Goal: Transaction & Acquisition: Purchase product/service

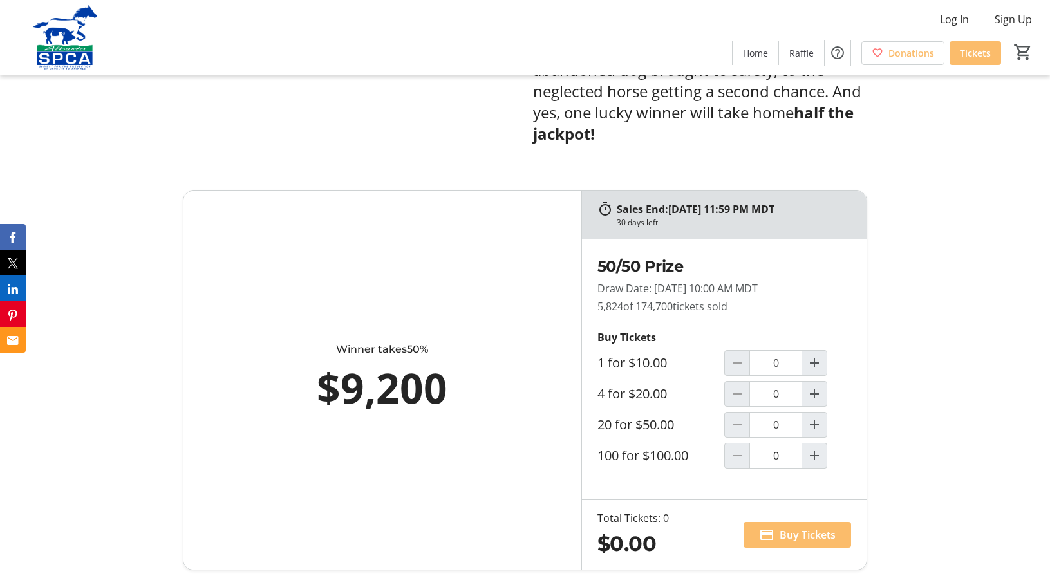
scroll to position [678, 0]
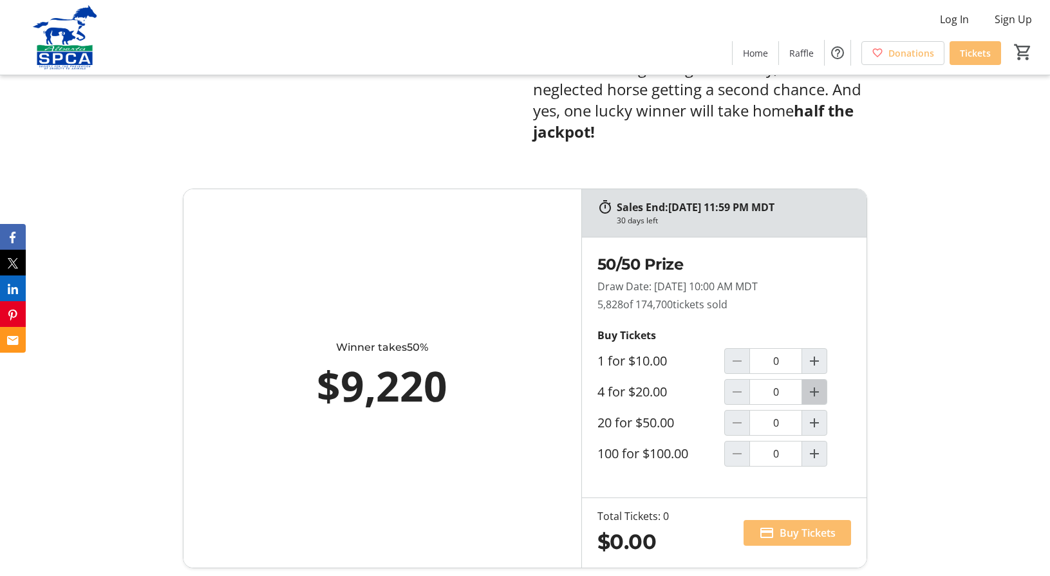
click at [815, 384] on mat-icon "Increment by one" at bounding box center [814, 391] width 15 height 15
type input "1"
click at [785, 525] on span "Buy Tickets" at bounding box center [808, 532] width 56 height 15
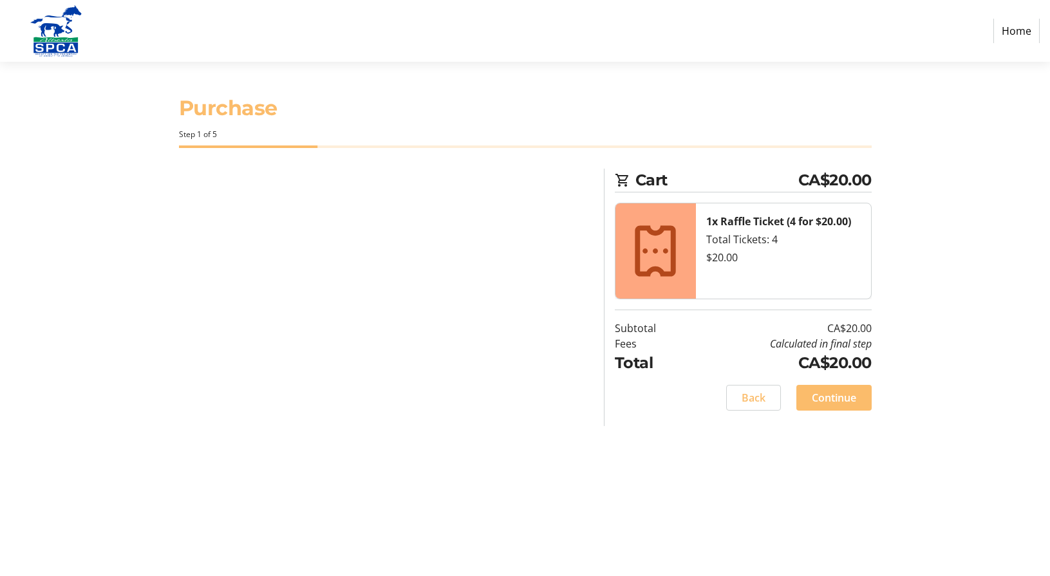
select select "CA"
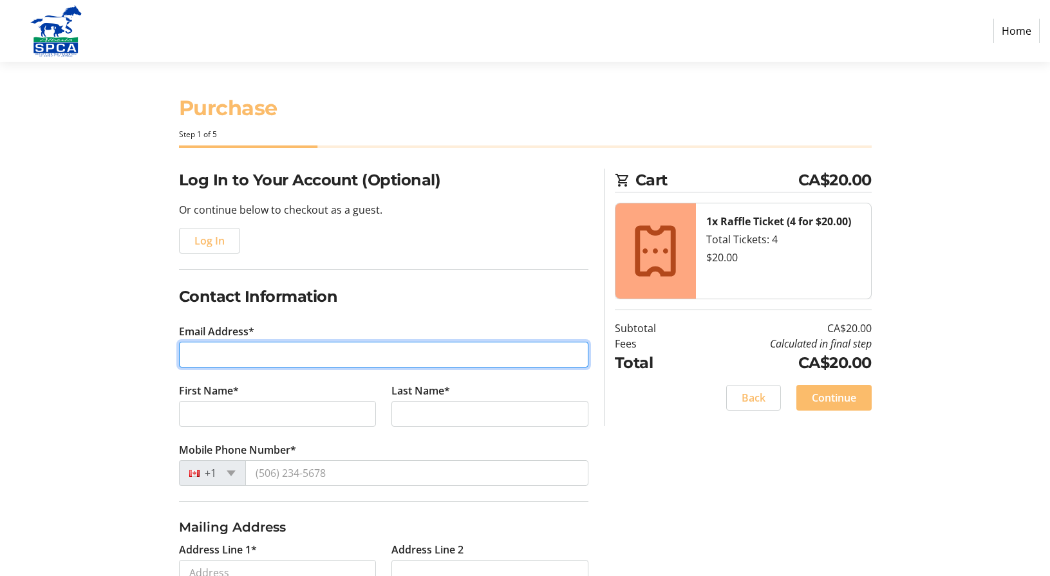
click at [201, 351] on input "Email Address*" at bounding box center [383, 355] width 409 height 26
type input "[EMAIL_ADDRESS][DOMAIN_NAME]"
drag, startPoint x: 245, startPoint y: 353, endPoint x: 165, endPoint y: 351, distance: 79.8
click at [165, 351] on div "Log In to Your Account (Optional) Or continue below to checkout as a guest. Log…" at bounding box center [525, 492] width 850 height 647
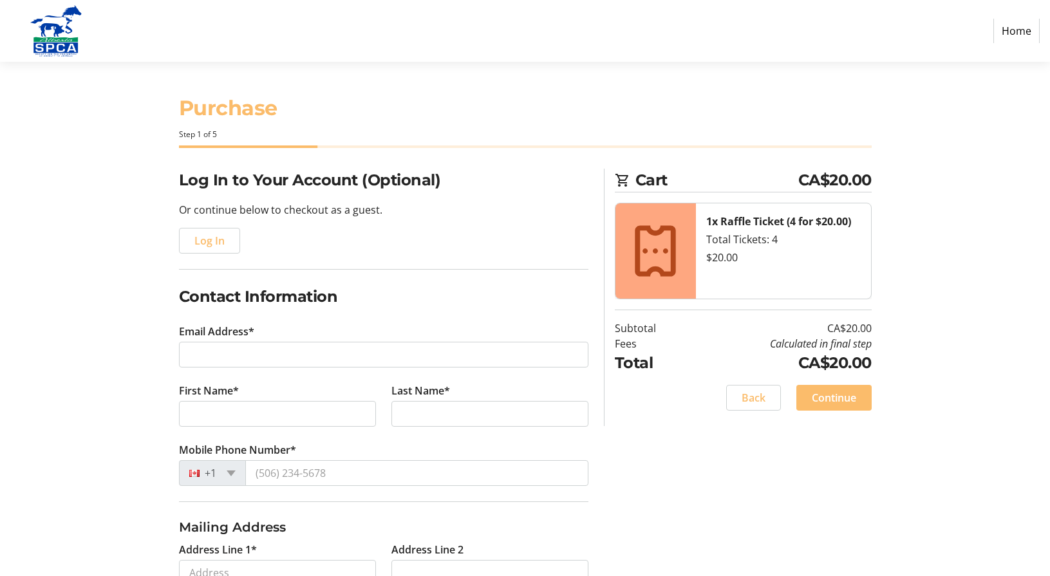
click at [294, 250] on div "Log In" at bounding box center [383, 241] width 409 height 26
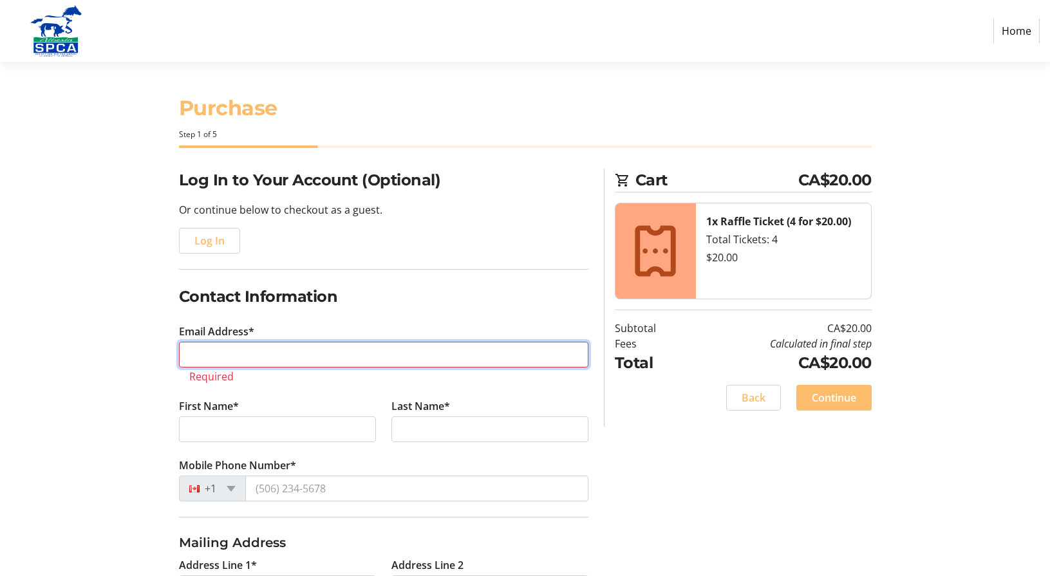
click at [196, 357] on input "Email Address*" at bounding box center [383, 355] width 409 height 26
type input "[EMAIL_ADDRESS][DOMAIN_NAME]"
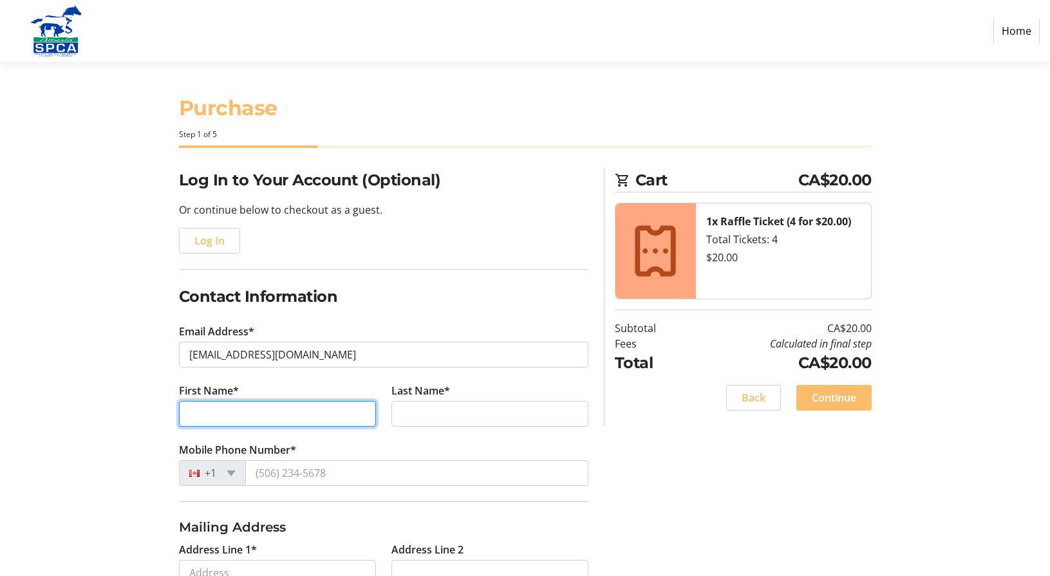
click at [198, 417] on input "First Name*" at bounding box center [277, 414] width 197 height 26
type input "[PERSON_NAME]"
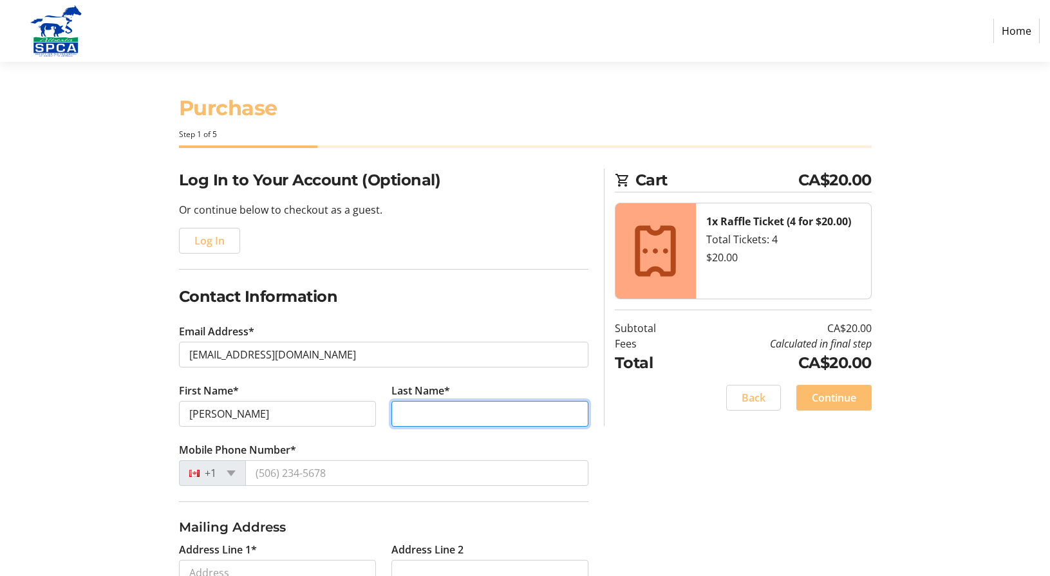
click at [463, 420] on input "Last Name*" at bounding box center [489, 414] width 197 height 26
type input "Fielding"
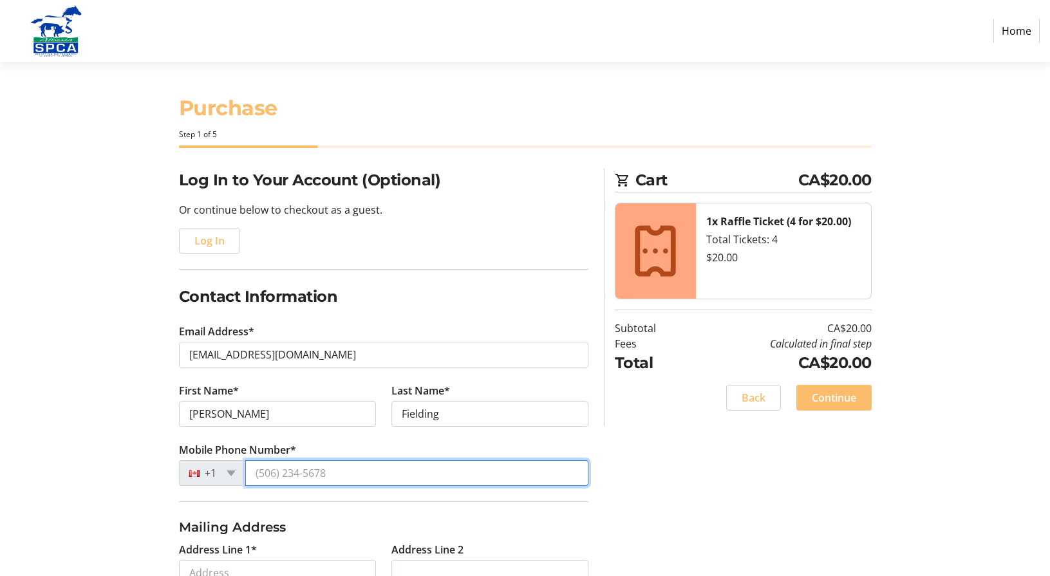
click at [339, 474] on input "Mobile Phone Number*" at bounding box center [416, 473] width 343 height 26
type input "[PHONE_NUMBER]"
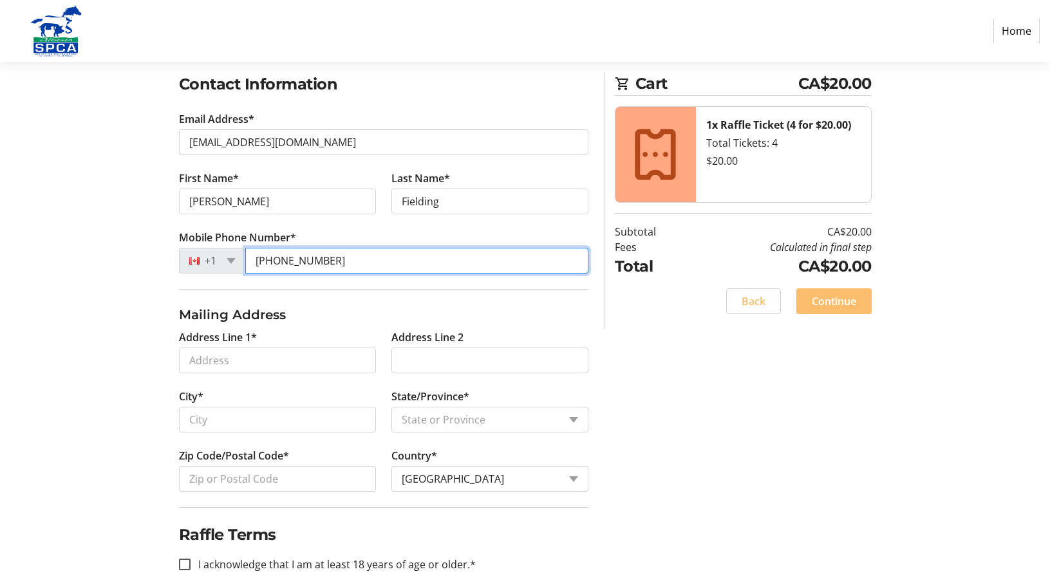
scroll to position [205, 0]
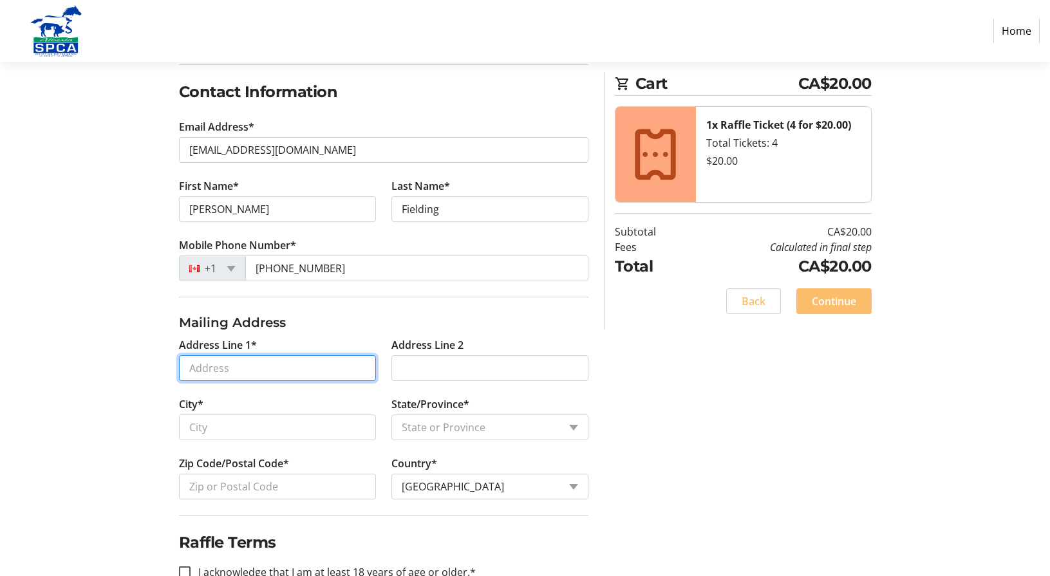
click at [212, 371] on input "Address Line 1*" at bounding box center [277, 368] width 197 height 26
click at [212, 371] on input "Address Line 1*" at bounding box center [277, 369] width 197 height 26
type input "[STREET_ADDRESS]"
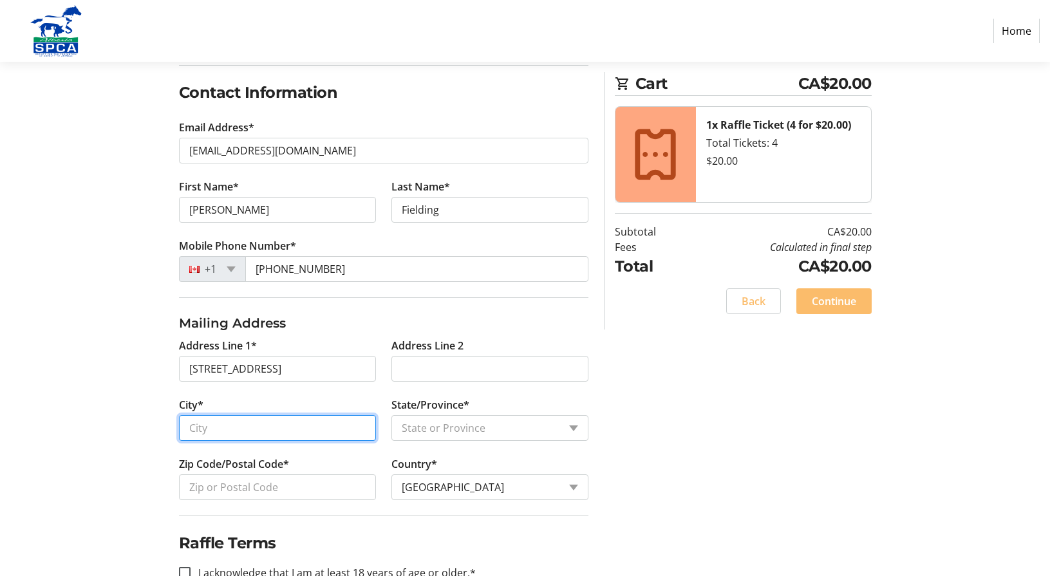
type input "Coaldale"
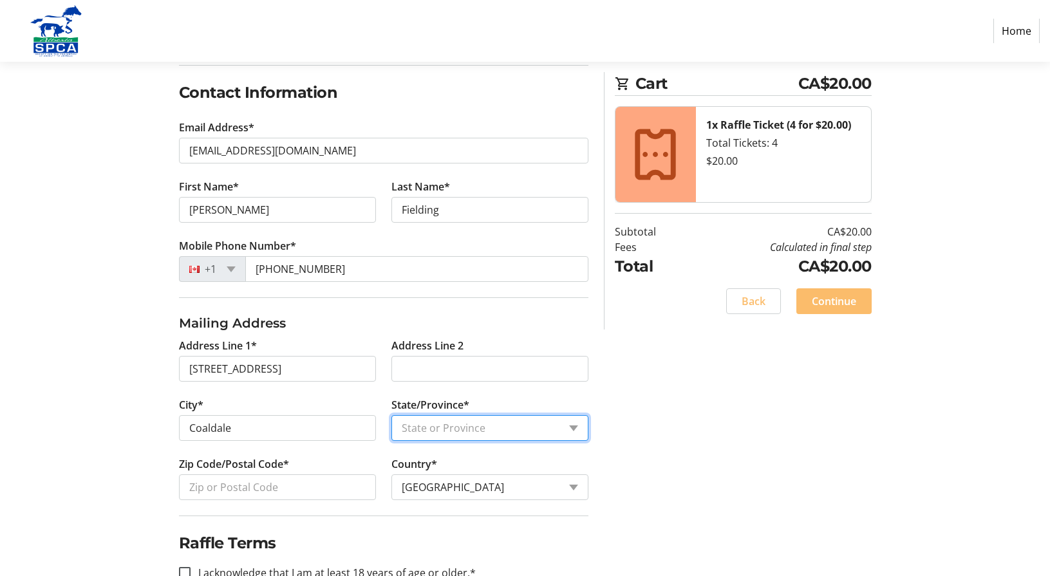
select select "AB"
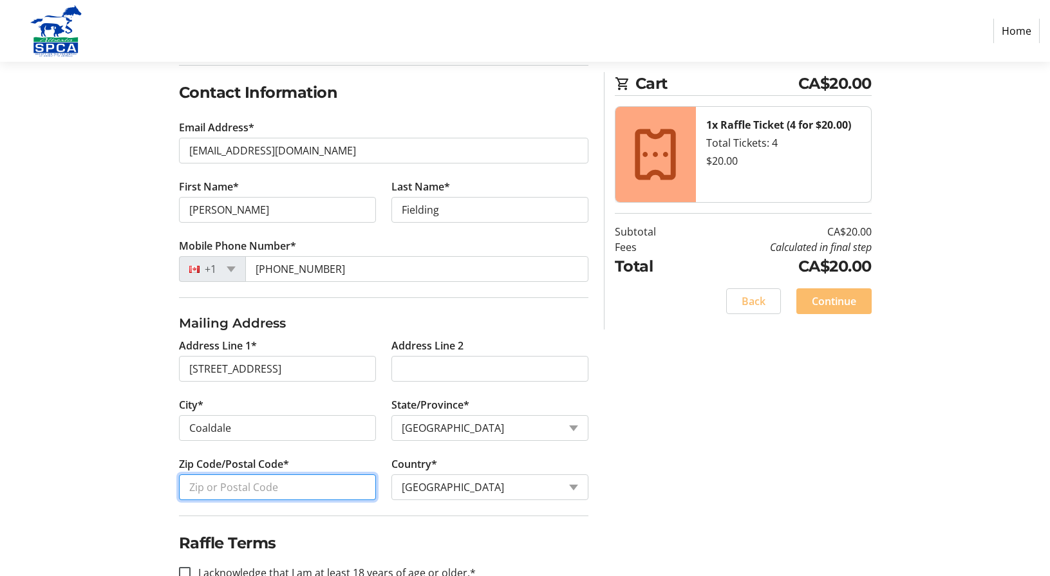
type input "T1M 1C9"
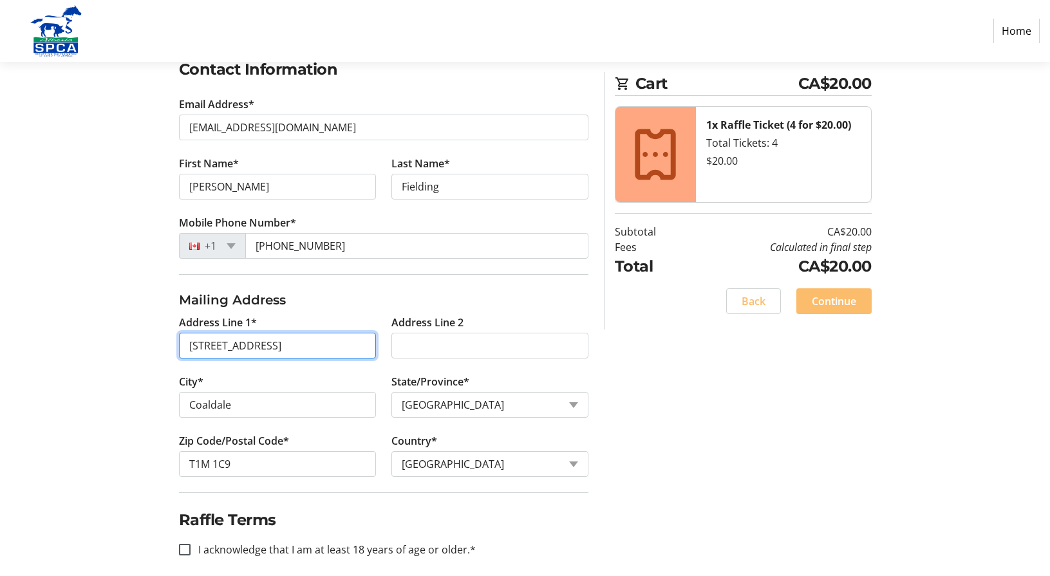
scroll to position [239, 0]
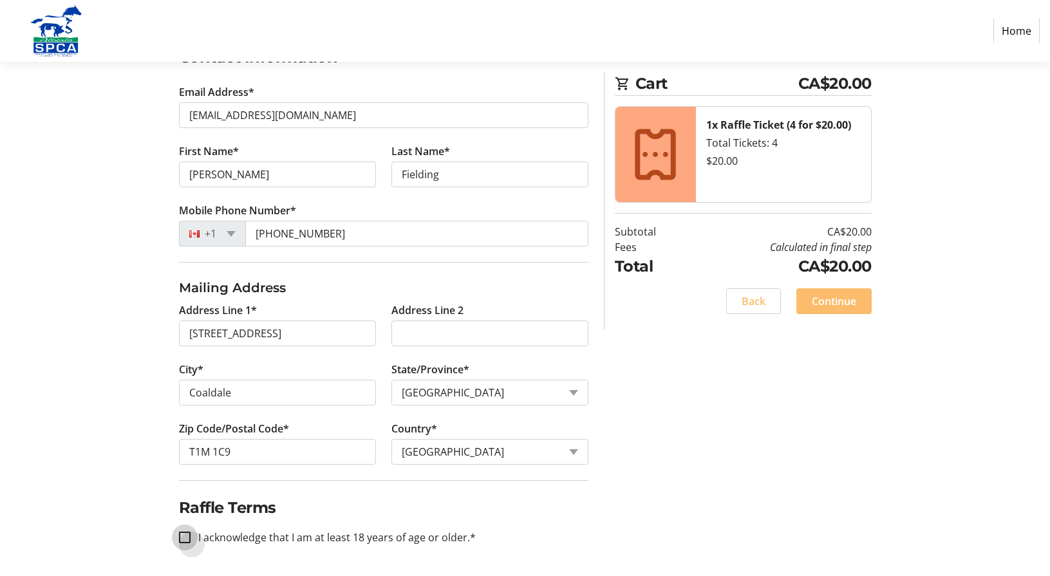
click at [188, 535] on input "I acknowledge that I am at least 18 years of age or older.*" at bounding box center [185, 538] width 12 height 12
checkbox input "true"
click at [834, 303] on span "Continue" at bounding box center [834, 301] width 44 height 15
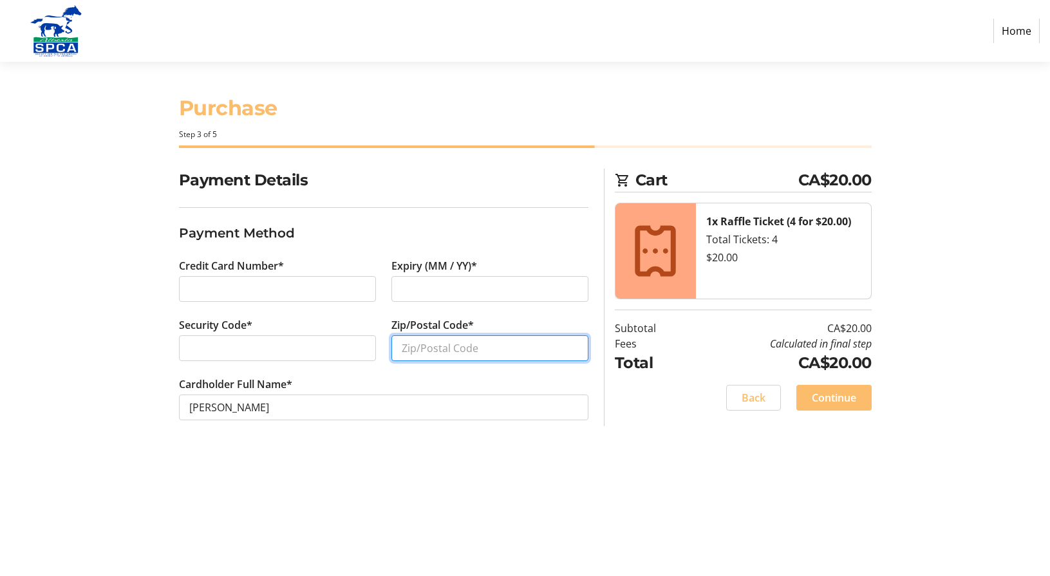
click at [408, 350] on input "Zip/Postal Code*" at bounding box center [489, 348] width 197 height 26
type input "T1M 1C9"
click at [824, 393] on span "Continue" at bounding box center [834, 397] width 44 height 15
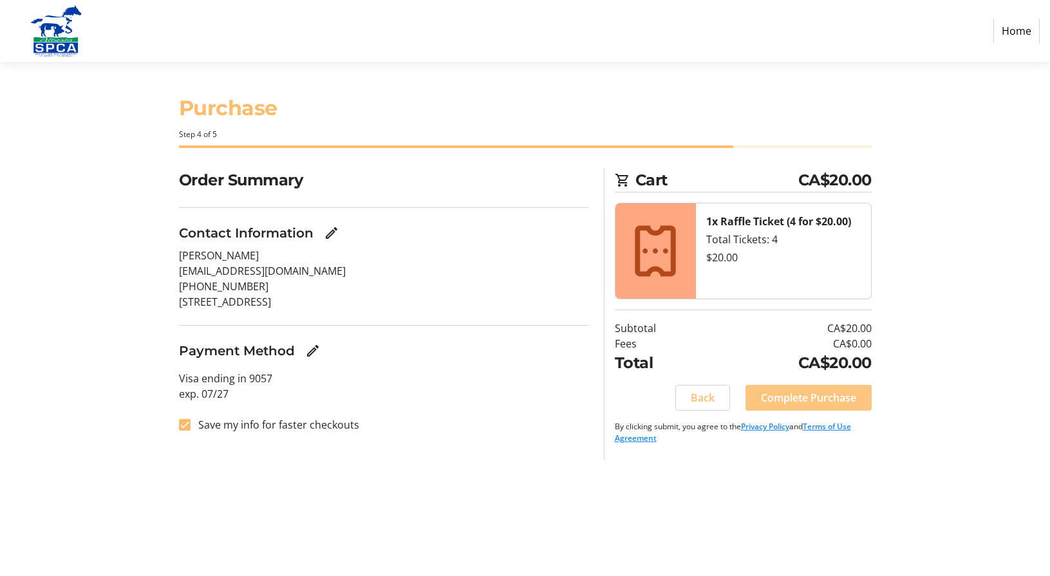
click at [821, 397] on span "Complete Purchase" at bounding box center [808, 397] width 95 height 15
